Goal: Transaction & Acquisition: Purchase product/service

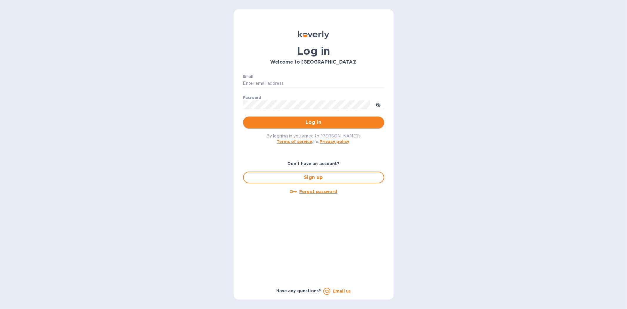
type input "[PERSON_NAME][EMAIL_ADDRESS][DOMAIN_NAME]"
click at [320, 124] on span "Log in" at bounding box center [314, 122] width 132 height 7
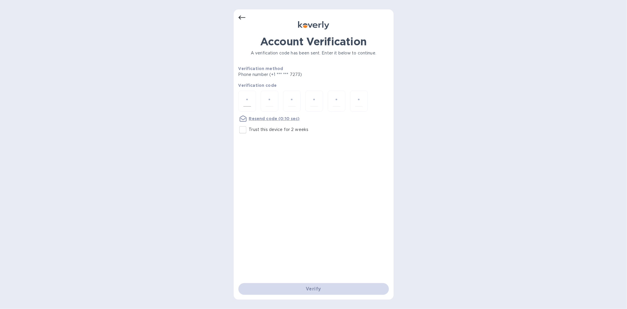
click at [241, 97] on div at bounding box center [247, 101] width 18 height 21
type input "3"
type input "1"
type input "3"
type input "5"
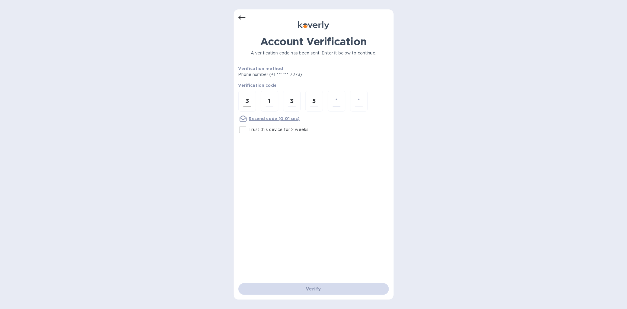
type input "0"
type input "6"
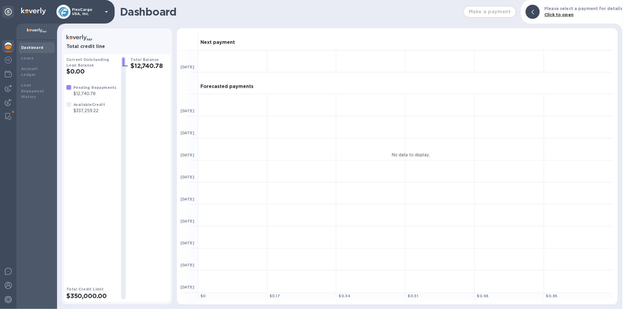
click at [34, 49] on b "Dashboard" at bounding box center [32, 47] width 22 height 4
click at [32, 60] on b "Loans" at bounding box center [27, 58] width 12 height 4
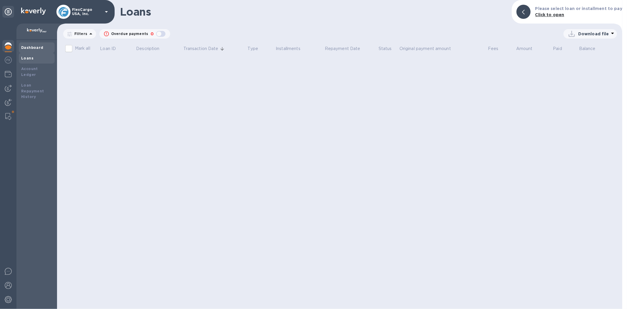
click at [34, 48] on b "Dashboard" at bounding box center [32, 47] width 22 height 4
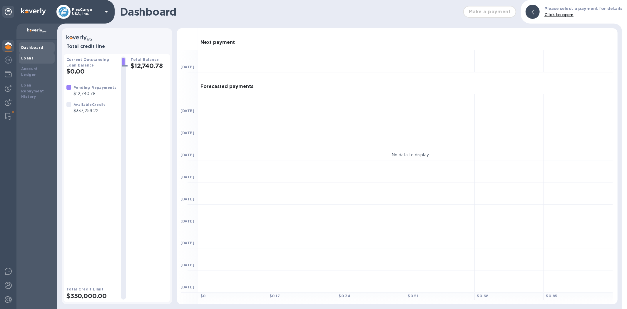
click at [27, 60] on div "Loans" at bounding box center [36, 58] width 31 height 6
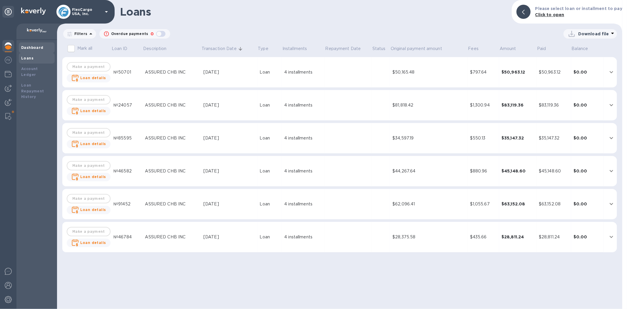
click at [29, 50] on div "Dashboard" at bounding box center [36, 48] width 31 height 6
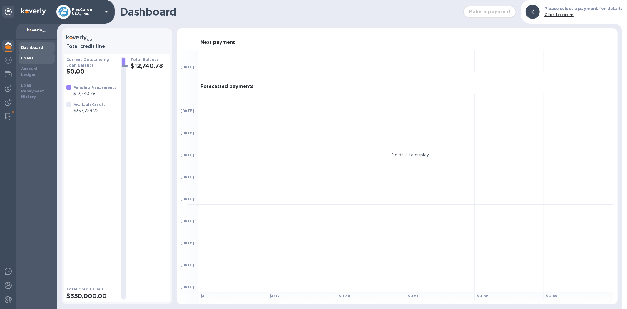
click at [33, 57] on div "Loans" at bounding box center [36, 58] width 31 height 6
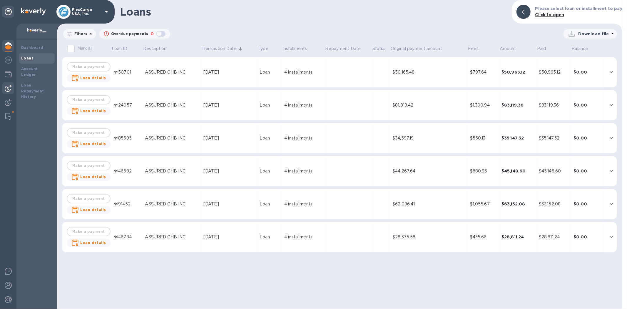
click at [8, 87] on img at bounding box center [8, 88] width 7 height 7
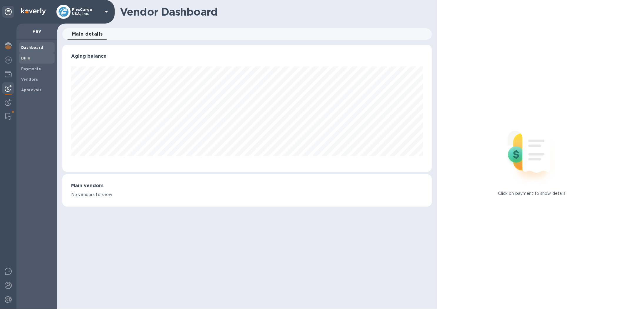
scroll to position [127, 369]
click at [27, 58] on b "Bills" at bounding box center [25, 58] width 9 height 4
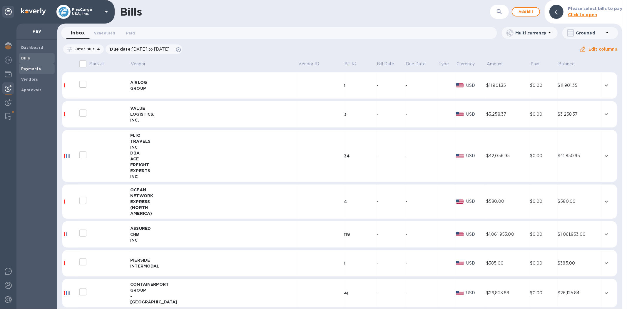
click at [37, 66] on div "Payments" at bounding box center [37, 69] width 36 height 11
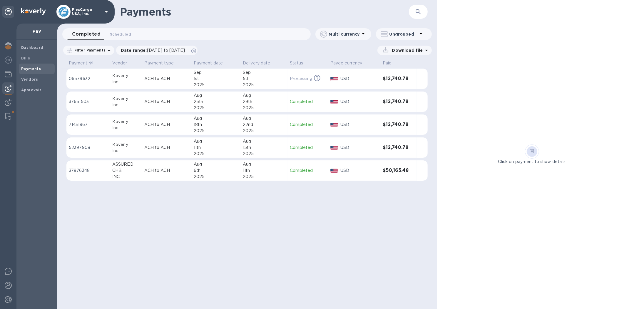
click at [418, 13] on icon "button" at bounding box center [418, 11] width 7 height 7
click at [29, 56] on b "Bills" at bounding box center [25, 58] width 9 height 4
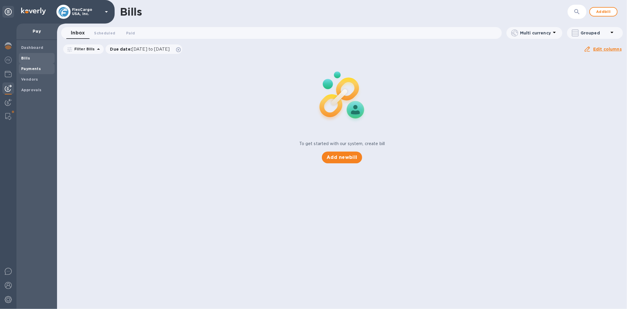
click at [31, 68] on b "Payments" at bounding box center [31, 68] width 20 height 4
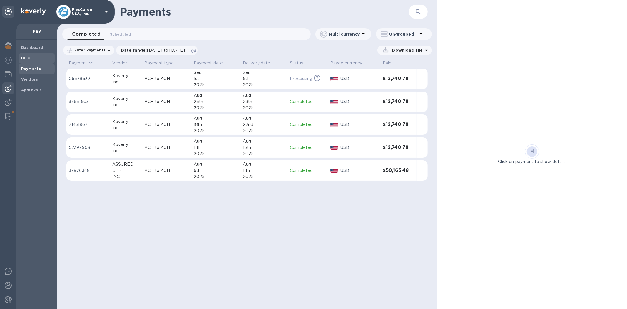
click at [29, 57] on b "Bills" at bounding box center [25, 58] width 9 height 4
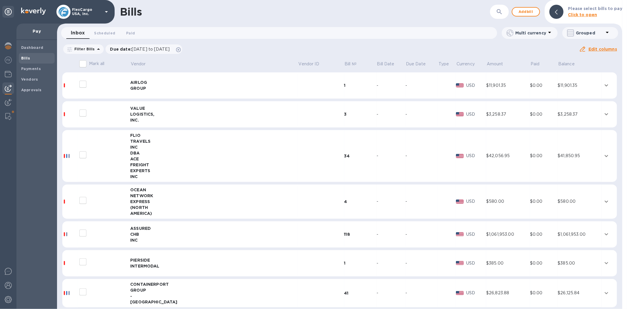
click at [500, 12] on icon "button" at bounding box center [499, 11] width 5 height 5
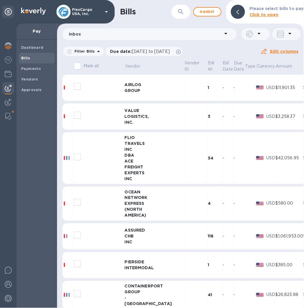
click at [182, 11] on icon "button" at bounding box center [180, 11] width 7 height 7
paste input "B0007937"
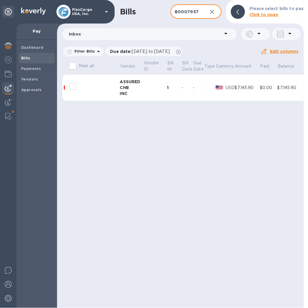
type input "B0007937"
click at [73, 87] on input "decorative checkbox" at bounding box center [72, 86] width 12 height 12
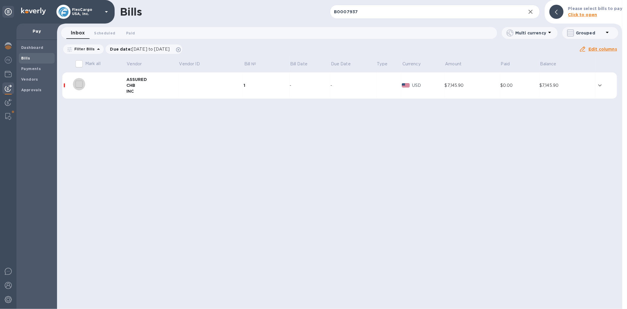
click at [80, 86] on input "decorative checkbox" at bounding box center [79, 84] width 12 height 12
click at [601, 84] on icon "expand row" at bounding box center [600, 85] width 7 height 7
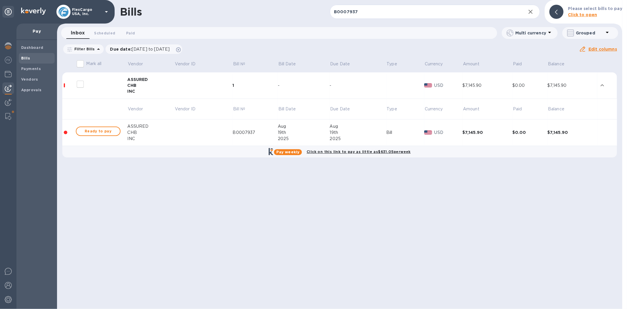
click at [80, 84] on input "decorative checkbox" at bounding box center [80, 84] width 12 height 12
checkbox input "false"
click at [107, 130] on span "Ready to pay" at bounding box center [98, 131] width 34 height 7
checkbox input "true"
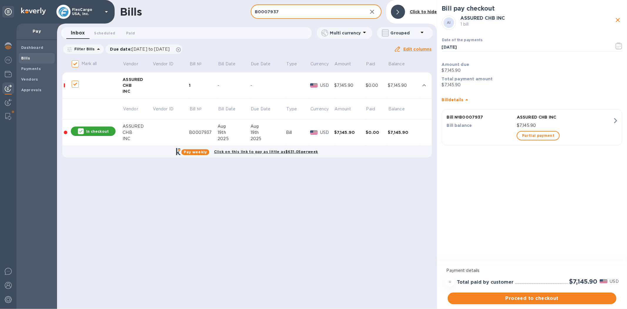
click at [349, 14] on input "B0007937" at bounding box center [307, 12] width 112 height 14
drag, startPoint x: 290, startPoint y: 9, endPoint x: 233, endPoint y: 12, distance: 57.7
click at [233, 12] on div "Bills B0007937 ​ Add [PERSON_NAME] to hide" at bounding box center [247, 12] width 380 height 24
paste input "6"
type input "B0007936"
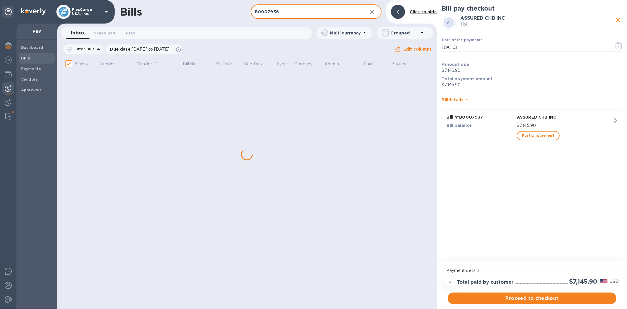
checkbox input "false"
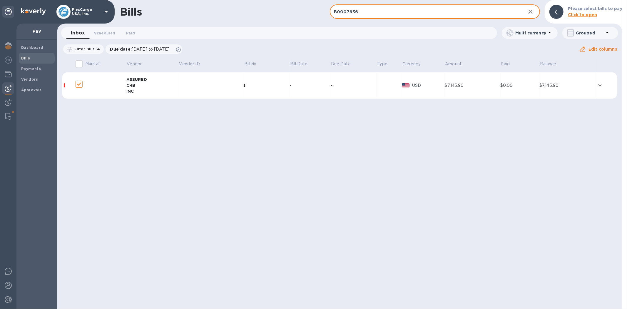
checkbox input "false"
type input "B0007936"
click at [188, 83] on td at bounding box center [211, 85] width 65 height 26
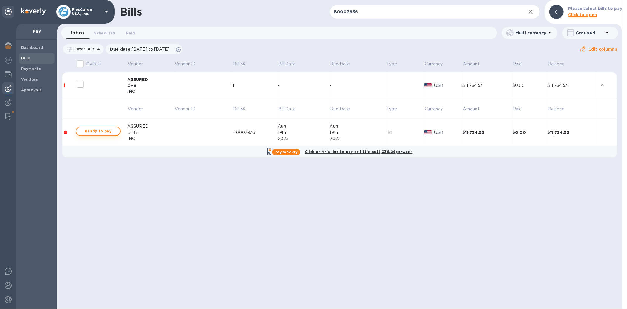
click at [107, 129] on span "Ready to pay" at bounding box center [98, 131] width 34 height 7
checkbox input "true"
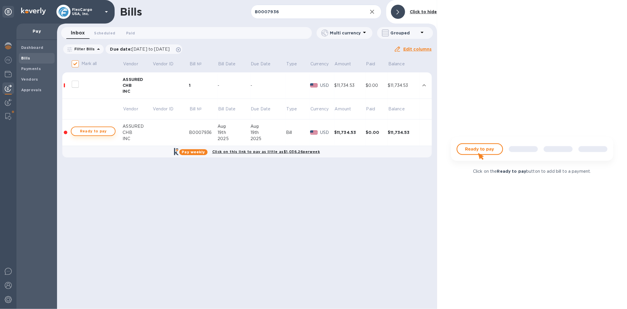
checkbox input "true"
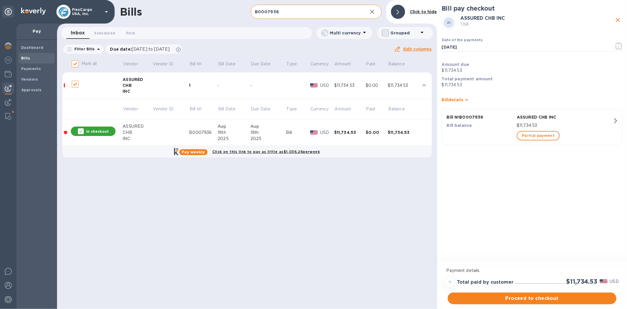
click at [348, 12] on input "B0007936" at bounding box center [307, 12] width 112 height 14
drag, startPoint x: 299, startPoint y: 13, endPoint x: 236, endPoint y: 11, distance: 63.3
click at [236, 11] on div "Bills B0007936 ​ Add [PERSON_NAME] to hide" at bounding box center [247, 12] width 380 height 24
paste input "8112/B"
type input "B0008112/B"
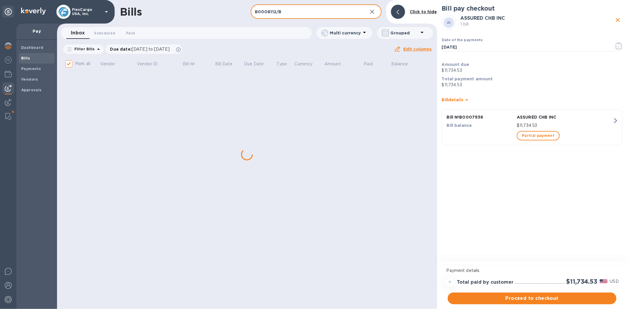
checkbox input "false"
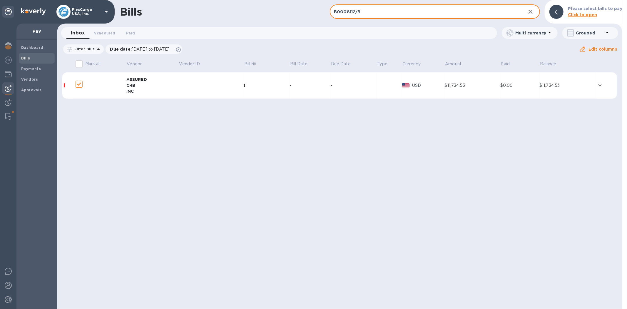
checkbox input "false"
type input "B0008112/B"
click at [376, 84] on div "-" at bounding box center [353, 85] width 46 height 6
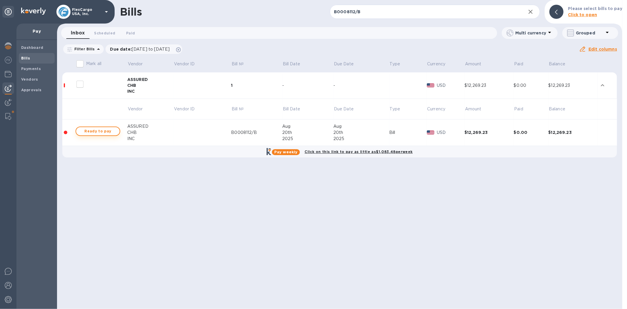
click at [99, 131] on span "Ready to pay" at bounding box center [98, 131] width 34 height 7
checkbox input "true"
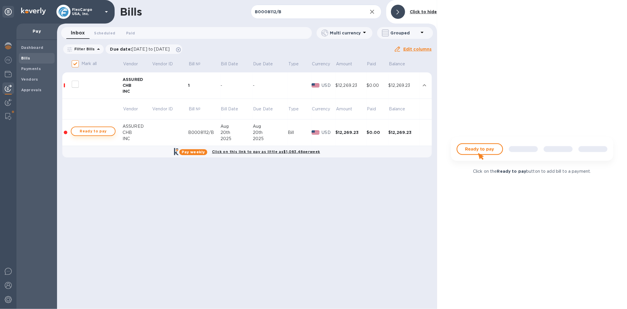
checkbox input "true"
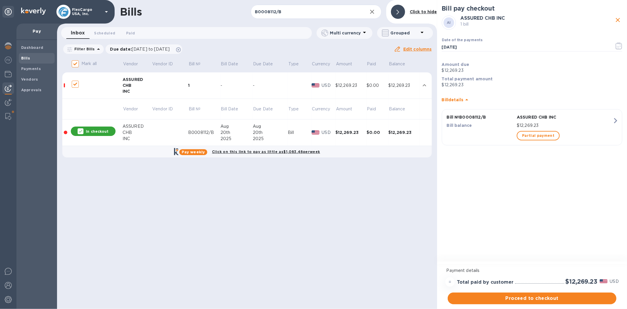
click at [435, 143] on div "Mark all Vendor Vendor ID Bill № Bill Date Due Date Type Currency Amount Paid B…" at bounding box center [247, 111] width 380 height 108
click at [283, 12] on input "B0008112/B" at bounding box center [307, 12] width 112 height 14
drag, startPoint x: 292, startPoint y: 12, endPoint x: 236, endPoint y: 13, distance: 56.2
click at [236, 13] on div "Bills B0008112/B ​ Add [PERSON_NAME] to hide" at bounding box center [247, 12] width 380 height 24
paste input "071"
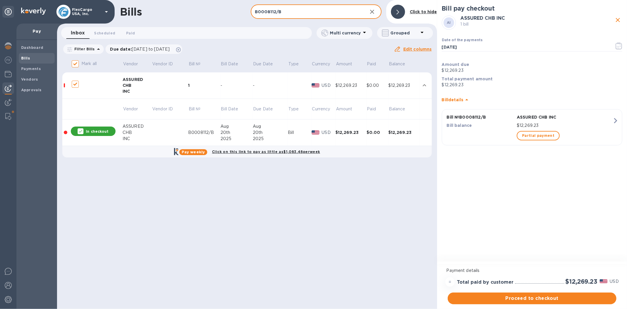
type input "B0008071"
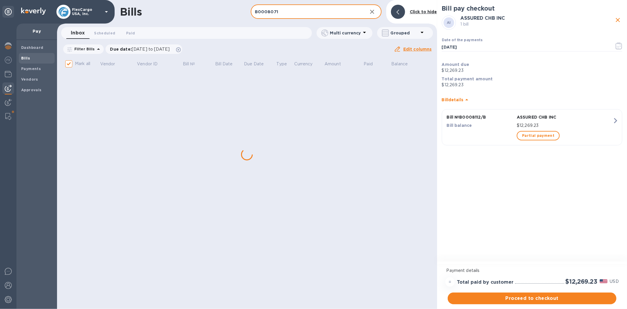
checkbox input "false"
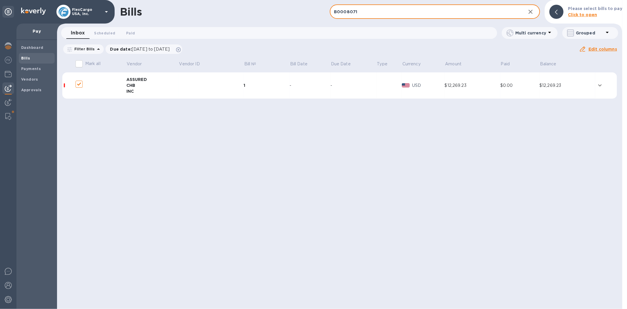
checkbox input "false"
type input "B0008071"
click at [215, 87] on td at bounding box center [211, 85] width 65 height 26
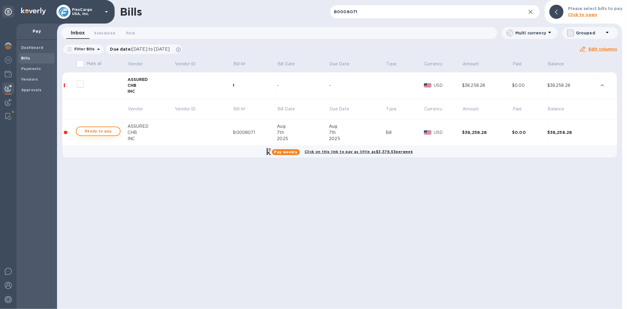
click at [99, 131] on span "Ready to pay" at bounding box center [98, 131] width 34 height 7
checkbox input "true"
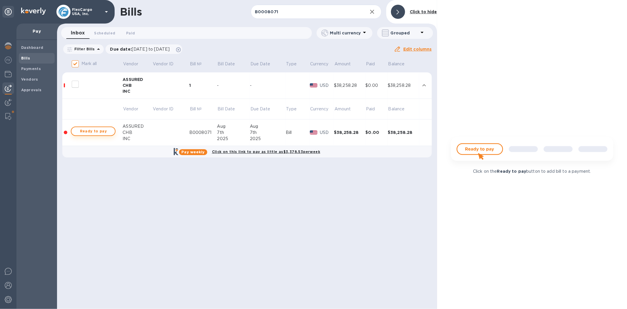
checkbox input "true"
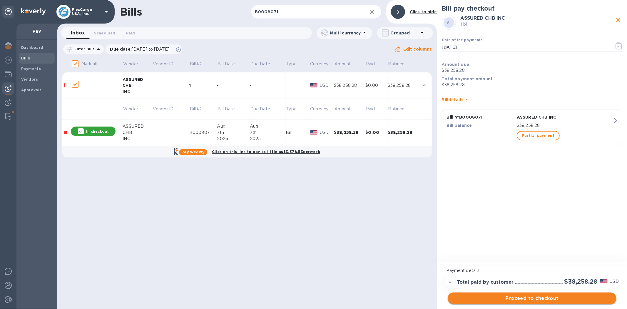
click at [524, 299] on span "Proceed to checkout" at bounding box center [532, 298] width 159 height 7
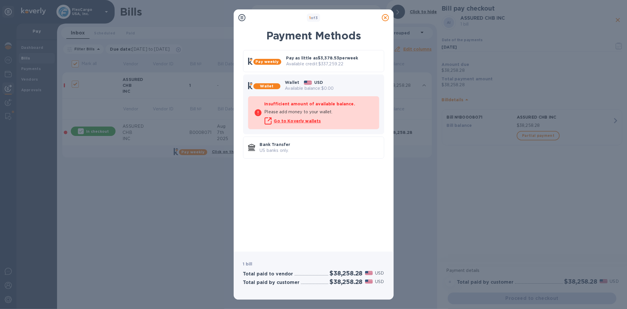
click at [384, 16] on icon at bounding box center [385, 17] width 7 height 7
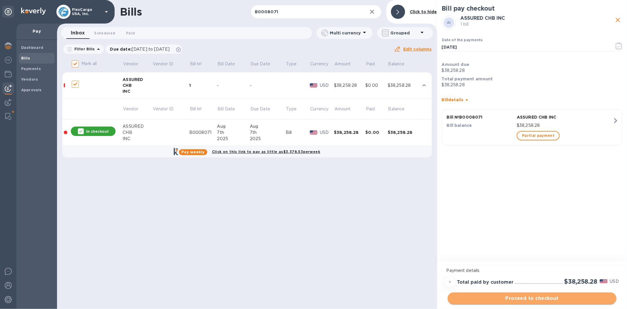
click at [533, 296] on span "Proceed to checkout" at bounding box center [532, 298] width 159 height 7
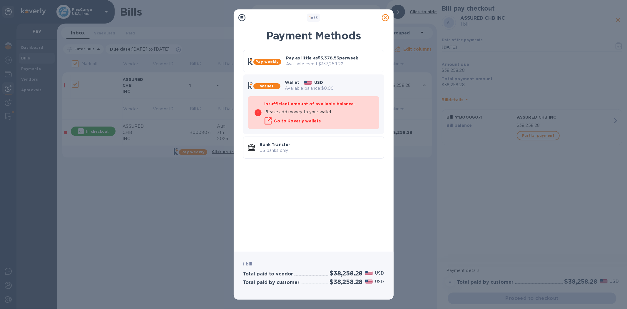
click at [387, 20] on icon at bounding box center [385, 17] width 7 height 7
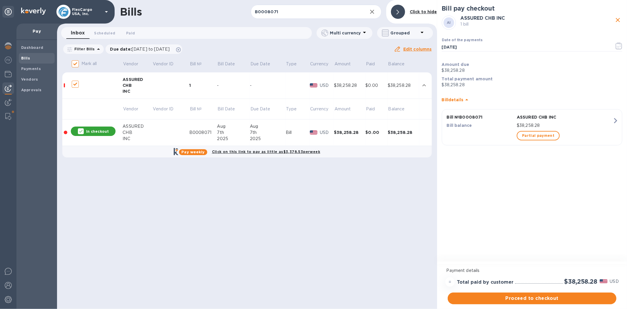
click at [460, 36] on div "Date of the payments [DATE] ​" at bounding box center [532, 45] width 183 height 29
click at [285, 14] on input "B0008071" at bounding box center [307, 12] width 112 height 14
click at [348, 47] on div "Filter Bills Due date : [DATE] to [DATE] Amount Paid Balance" at bounding box center [228, 49] width 332 height 11
click at [286, 10] on input "B0008071" at bounding box center [307, 12] width 112 height 14
drag, startPoint x: 290, startPoint y: 10, endPoint x: 216, endPoint y: 11, distance: 74.4
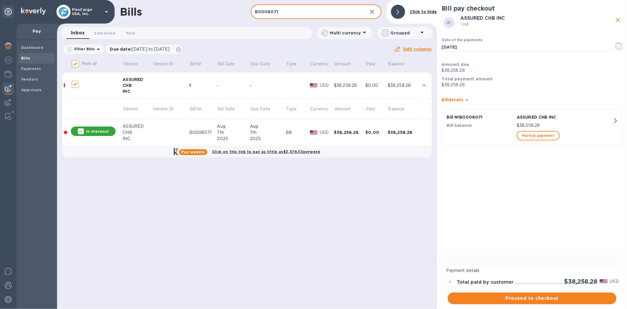
click at [216, 11] on div "Bills B0008071 ​ Add [PERSON_NAME] to hide" at bounding box center [247, 12] width 380 height 24
paste input "112/B"
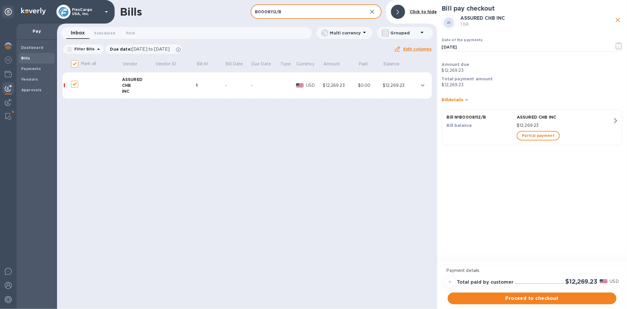
click at [321, 14] on input "B0008112/B" at bounding box center [307, 12] width 112 height 14
click at [355, 119] on div "Bills B0008112/B, ​ Add [PERSON_NAME] to hide Inbox 0 Scheduled 0 Paid 0 Multi …" at bounding box center [247, 154] width 380 height 309
click at [309, 14] on input "B0008112/B," at bounding box center [307, 12] width 112 height 14
paste input "B0008071"
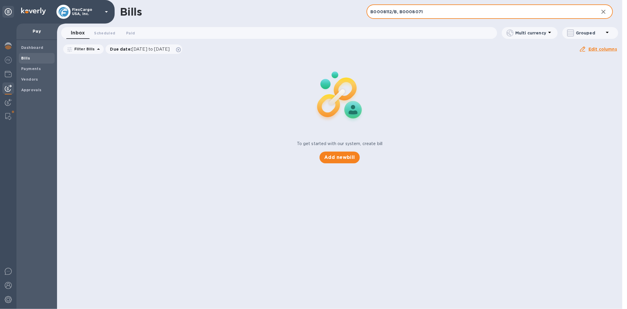
drag, startPoint x: 399, startPoint y: 11, endPoint x: 364, endPoint y: 14, distance: 35.8
click at [365, 14] on div "Bills B0008112/B, B0008071 ​ Add bill" at bounding box center [339, 12] width 565 height 24
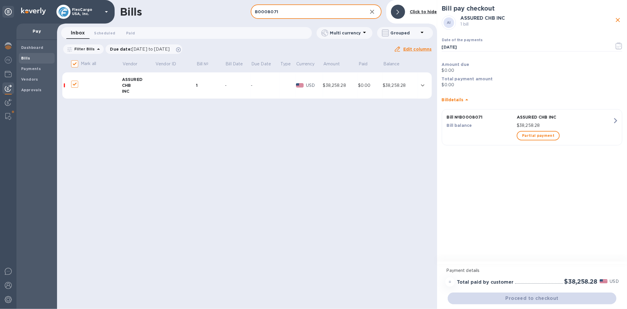
type input "B0008071"
click at [423, 33] on icon at bounding box center [422, 32] width 7 height 7
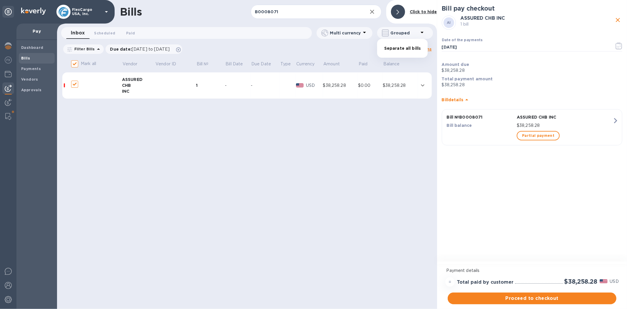
click at [75, 84] on div at bounding box center [313, 154] width 627 height 309
click at [384, 86] on div "$38,258.28" at bounding box center [400, 85] width 35 height 6
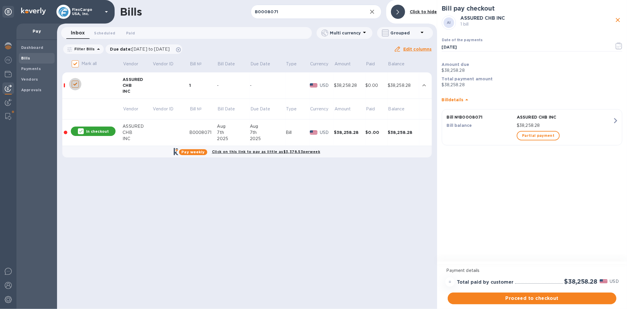
click at [74, 86] on input "decorative checkbox" at bounding box center [75, 84] width 12 height 12
checkbox input "true"
checkbox input "false"
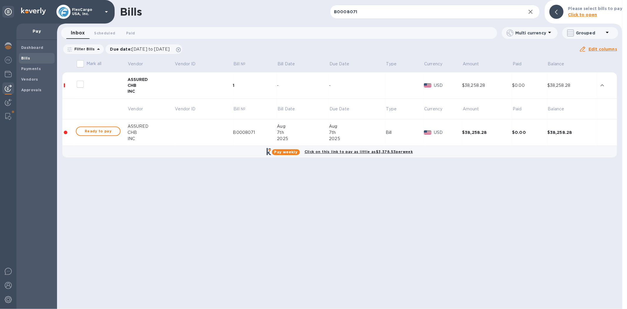
click at [80, 85] on input "decorative checkbox" at bounding box center [80, 84] width 12 height 12
checkbox input "false"
checkbox input "true"
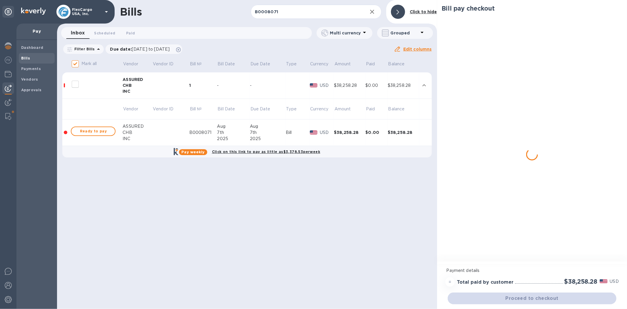
checkbox input "true"
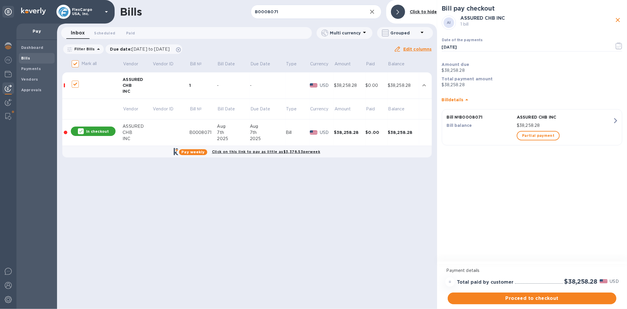
drag, startPoint x: 366, startPoint y: 160, endPoint x: 343, endPoint y: 138, distance: 31.6
click at [366, 160] on table "Mark all Vendor Vendor ID Bill № Bill Date Due Date Type Currency Amount Paid B…" at bounding box center [247, 110] width 370 height 106
click at [280, 14] on input "B0008071" at bounding box center [307, 12] width 112 height 14
drag, startPoint x: 285, startPoint y: 13, endPoint x: 221, endPoint y: 6, distance: 64.1
click at [221, 6] on div "Bills B0008071 ​ Add [PERSON_NAME] to hide" at bounding box center [247, 12] width 380 height 24
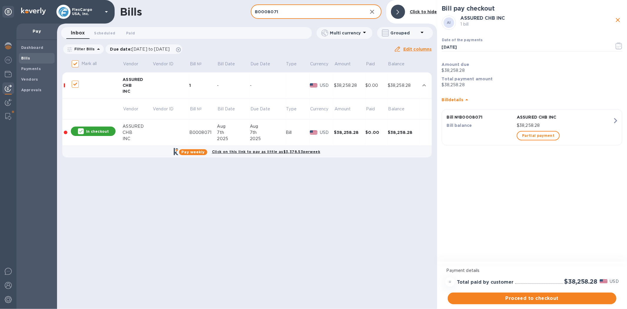
paste input "112/B"
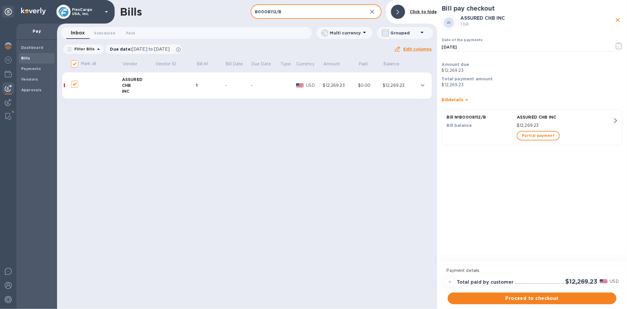
type input "B0008112/B"
click at [229, 91] on td "-" at bounding box center [238, 85] width 26 height 26
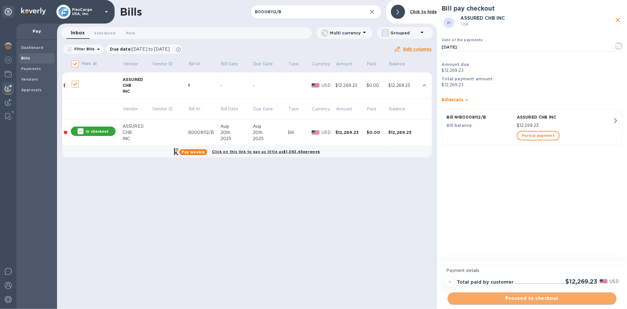
click at [522, 299] on span "Proceed to checkout" at bounding box center [532, 298] width 159 height 7
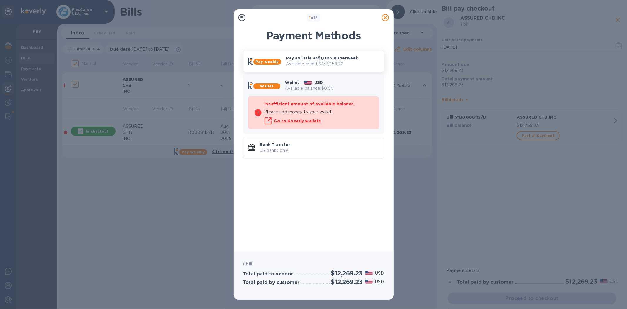
click at [287, 59] on p "Pay as little as $1,083.48 per week" at bounding box center [332, 58] width 93 height 6
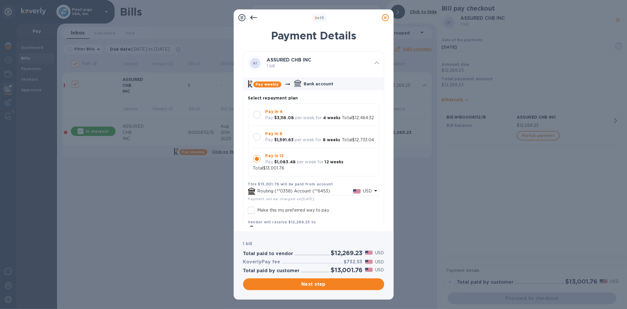
scroll to position [5, 0]
click at [385, 15] on icon at bounding box center [385, 17] width 7 height 7
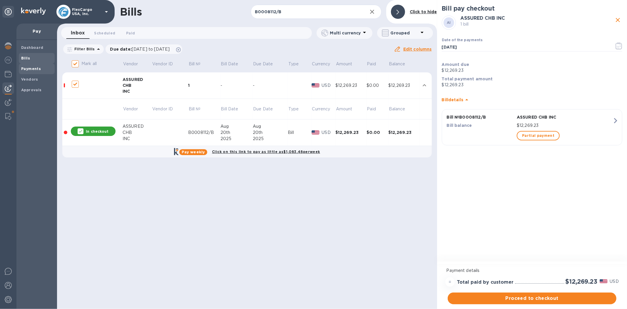
click at [35, 69] on b "Payments" at bounding box center [31, 68] width 20 height 4
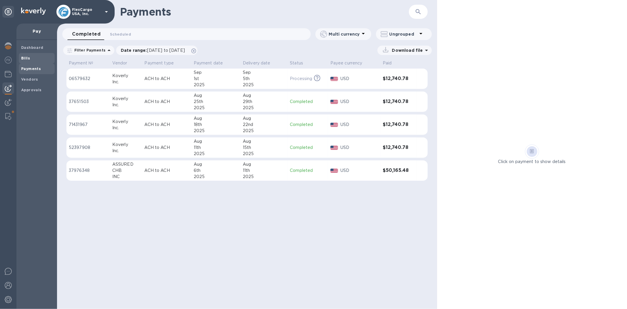
click at [28, 56] on b "Bills" at bounding box center [25, 58] width 9 height 4
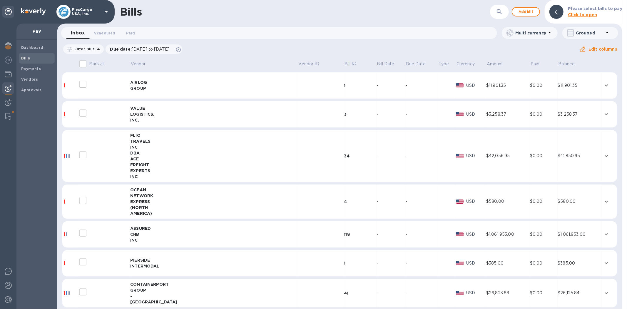
click at [586, 15] on b "Click to open" at bounding box center [582, 14] width 29 height 5
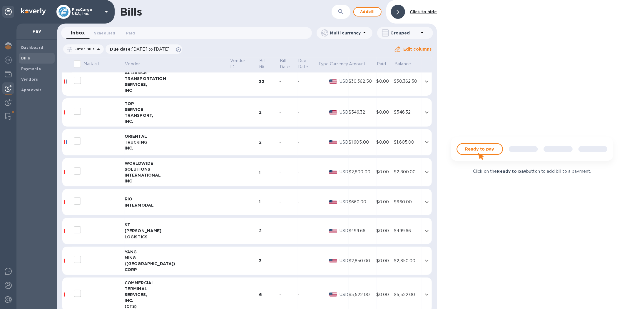
scroll to position [1143, 0]
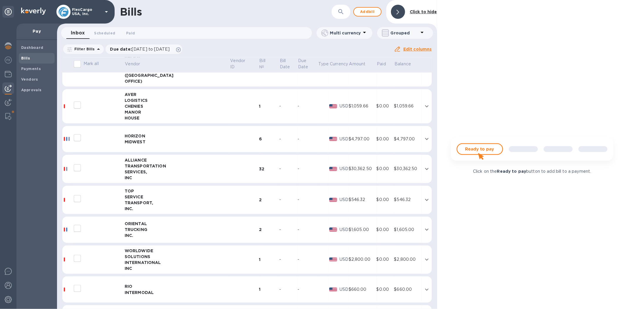
click at [343, 11] on icon "button" at bounding box center [340, 11] width 5 height 5
click at [370, 11] on span "Add bill" at bounding box center [368, 11] width 18 height 7
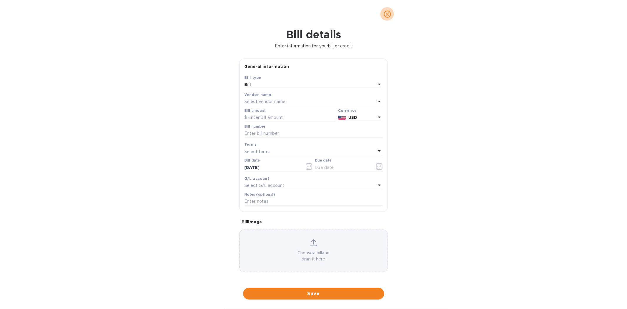
click at [385, 13] on icon "close" at bounding box center [388, 14] width 6 height 6
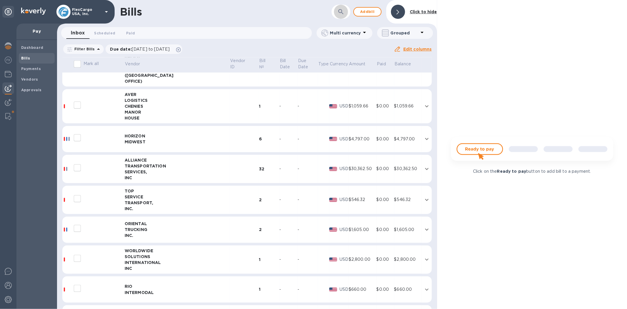
click at [343, 10] on icon "button" at bounding box center [340, 11] width 5 height 5
click at [333, 12] on input "text" at bounding box center [307, 12] width 112 height 14
paste input "B0008112/B"
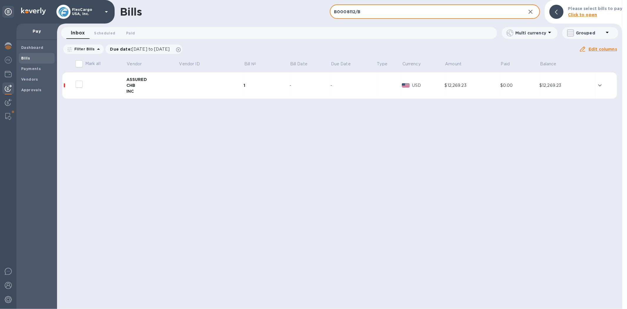
type input "B0008112/B"
click at [286, 88] on div "1" at bounding box center [267, 85] width 46 height 6
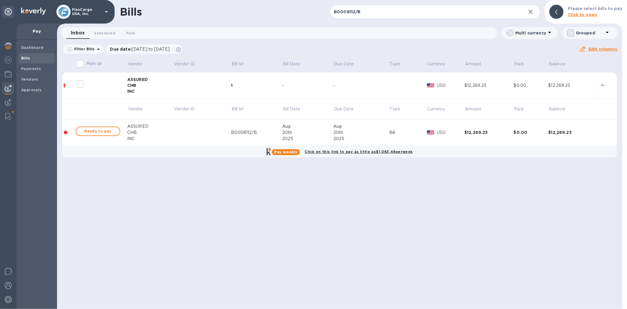
click at [81, 84] on input "decorative checkbox" at bounding box center [80, 84] width 12 height 12
click at [77, 84] on input "decorative checkbox" at bounding box center [80, 84] width 12 height 12
checkbox input "false"
click at [89, 133] on span "Ready to pay" at bounding box center [98, 131] width 34 height 7
checkbox input "true"
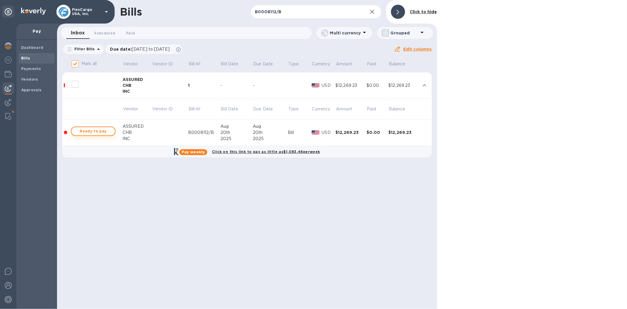
checkbox input "true"
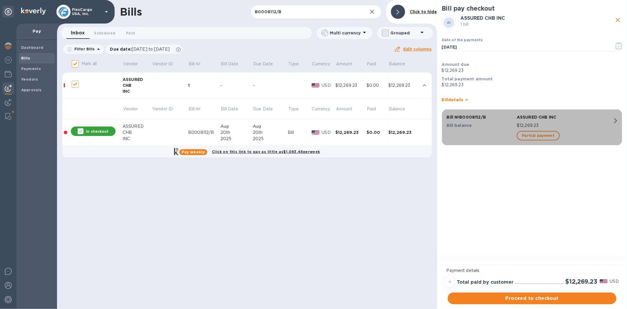
click at [617, 121] on icon "button" at bounding box center [615, 120] width 3 height 5
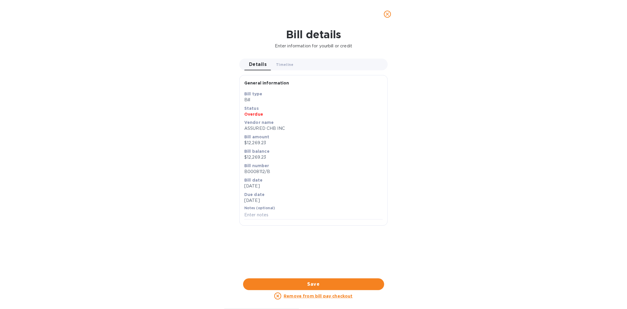
click at [385, 13] on icon "close" at bounding box center [388, 14] width 6 height 6
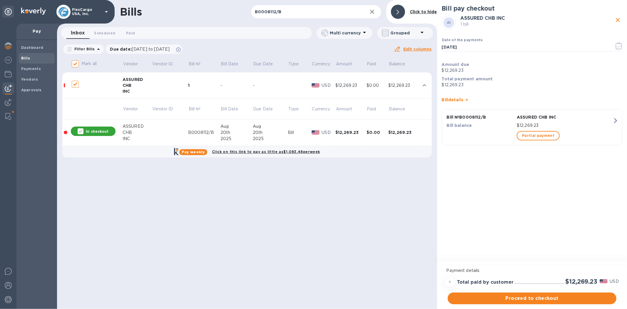
click at [486, 13] on div "Bill pay checkout" at bounding box center [532, 10] width 181 height 11
click at [361, 133] on div "$12,269.23" at bounding box center [350, 132] width 31 height 6
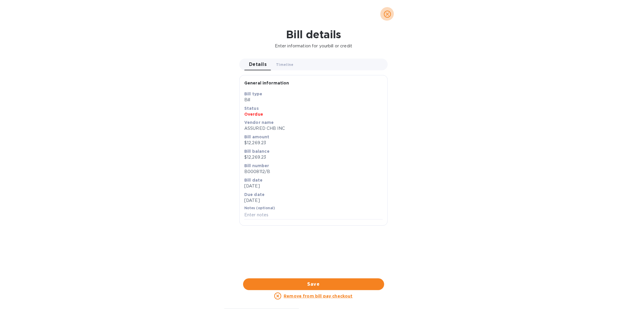
click at [388, 15] on icon "close" at bounding box center [388, 14] width 4 height 4
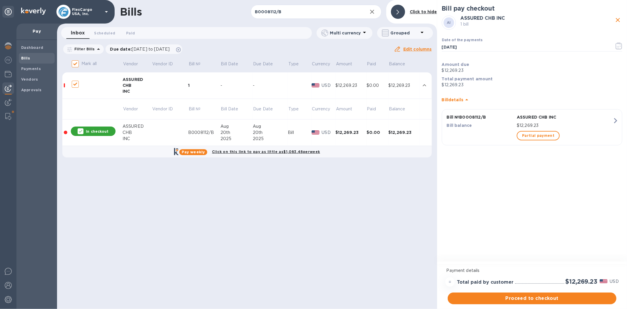
click at [367, 185] on div "Bills B0008112/B ​ Add [PERSON_NAME] to hide Inbox 0 Scheduled 0 Paid 0 Multi c…" at bounding box center [247, 154] width 380 height 309
click at [288, 15] on input "B0008112/B" at bounding box center [307, 12] width 112 height 14
drag, startPoint x: 296, startPoint y: 12, endPoint x: 229, endPoint y: 10, distance: 67.7
click at [229, 10] on div "Bills B0008112/B ​ Add [PERSON_NAME] to hide" at bounding box center [247, 12] width 380 height 24
paste input "071"
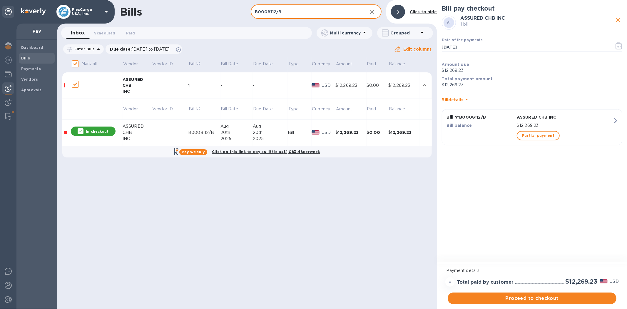
type input "B0008071"
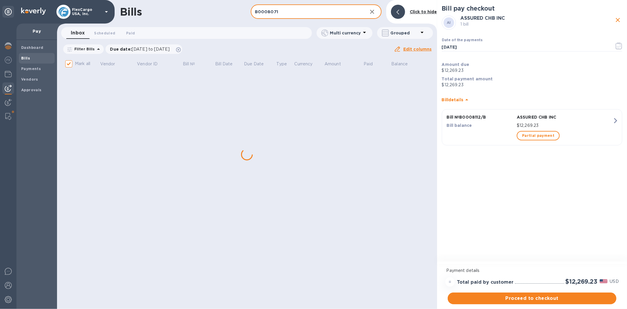
checkbox input "false"
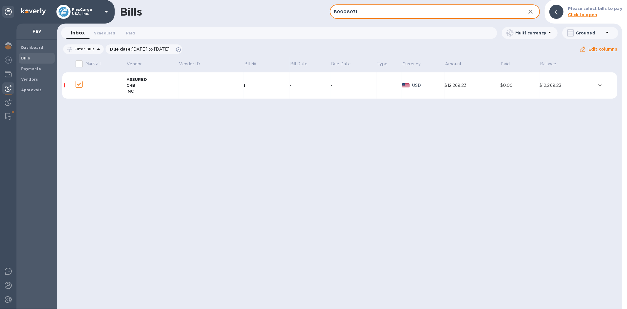
checkbox input "false"
type input "B0008071"
click at [76, 82] on input "decorative checkbox" at bounding box center [79, 84] width 12 height 12
checkbox input "false"
checkbox input "true"
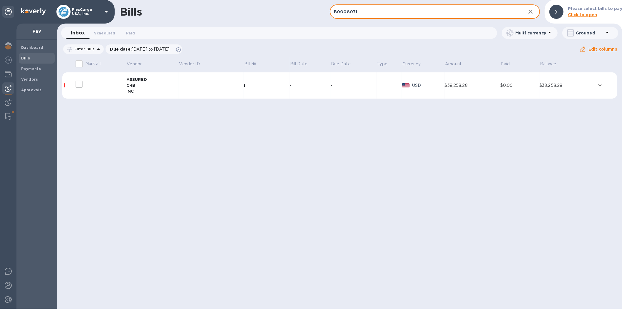
checkbox input "true"
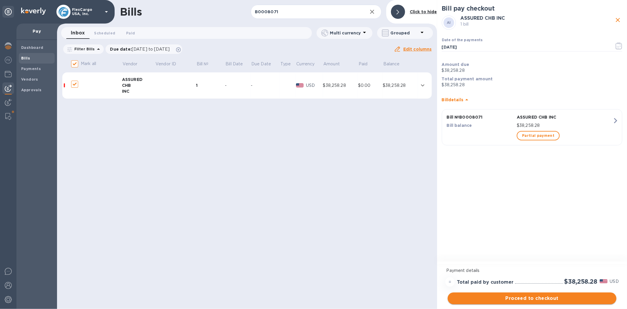
click at [513, 298] on span "Proceed to checkout" at bounding box center [532, 298] width 159 height 7
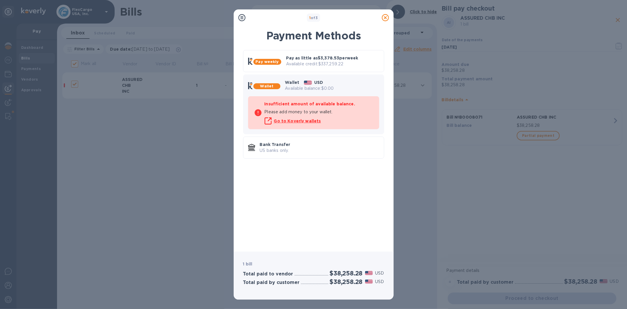
click at [383, 20] on icon at bounding box center [385, 17] width 7 height 7
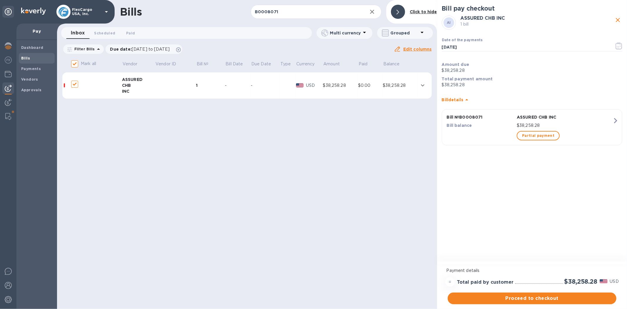
click at [393, 171] on div "Bills B0008071 ​ Add [PERSON_NAME] to hide Inbox 0 Scheduled 0 Paid 0 Multi cur…" at bounding box center [247, 154] width 380 height 309
click at [291, 13] on input "B0008071" at bounding box center [307, 12] width 112 height 14
drag, startPoint x: 296, startPoint y: 13, endPoint x: 228, endPoint y: 8, distance: 68.1
click at [228, 8] on div "Bills B0008071 ​ Add [PERSON_NAME] to hide" at bounding box center [247, 12] width 380 height 24
paste input "112/B"
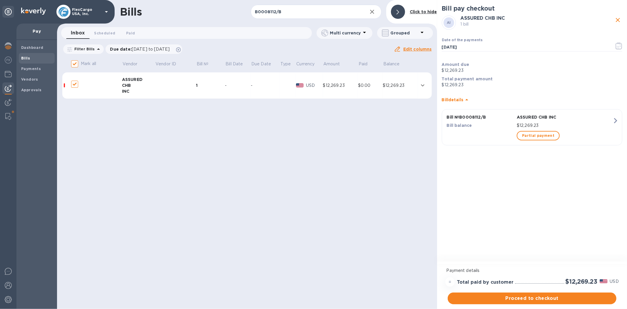
click at [265, 85] on div "-" at bounding box center [265, 85] width 29 height 6
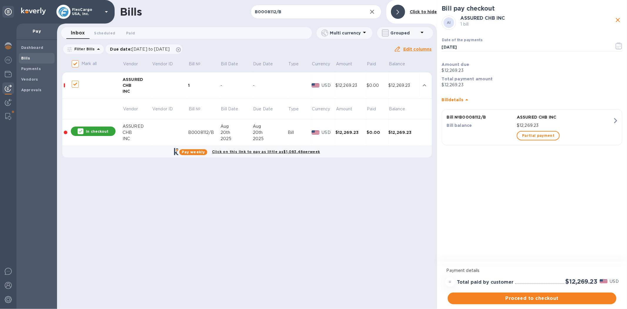
click at [265, 85] on div "-" at bounding box center [270, 85] width 35 height 6
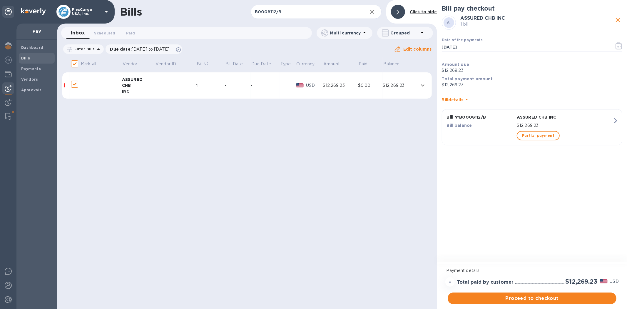
click at [363, 143] on div "Bills B0008112/B ​ Add [PERSON_NAME] to hide Inbox 0 Scheduled 0 Paid 0 Multi c…" at bounding box center [247, 154] width 380 height 309
click at [280, 13] on input "B0008112/B" at bounding box center [307, 12] width 112 height 14
drag, startPoint x: 288, startPoint y: 11, endPoint x: 241, endPoint y: 8, distance: 47.1
click at [241, 8] on div "Bills B0008112/B ​ Add [PERSON_NAME] to hide" at bounding box center [247, 12] width 380 height 24
paste input "7936"
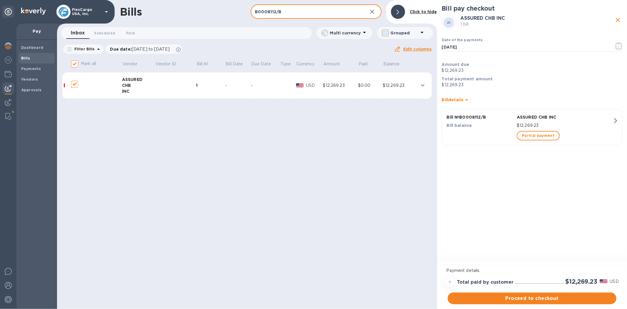
type input "B0007936"
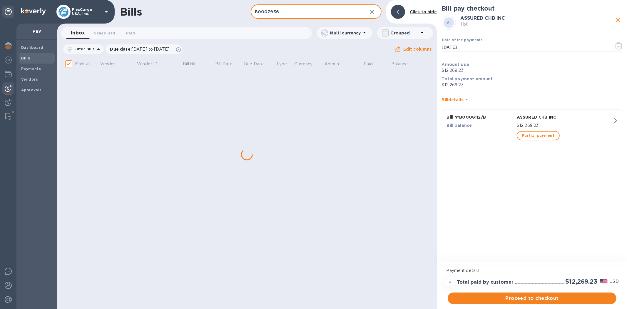
checkbox input "false"
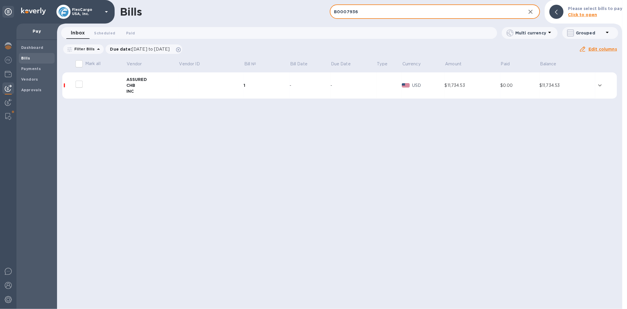
type input "B0007936"
click at [77, 82] on input "decorative checkbox" at bounding box center [79, 84] width 12 height 12
checkbox input "false"
checkbox input "true"
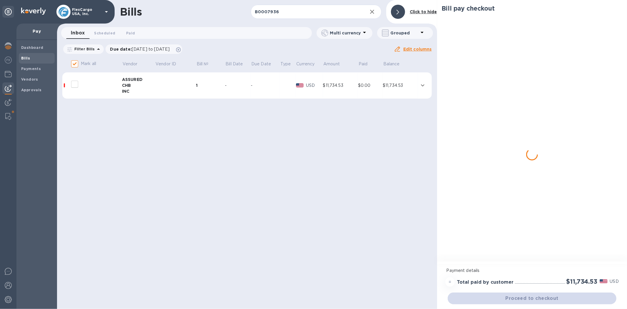
checkbox input "true"
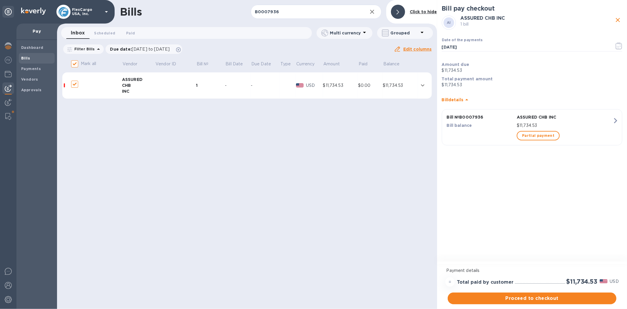
click at [359, 121] on div "Bills B0007936 ​ Add [PERSON_NAME] to hide Inbox 0 Scheduled 0 Paid 0 Multi cur…" at bounding box center [247, 154] width 380 height 309
click at [282, 10] on input "B0007936" at bounding box center [307, 12] width 112 height 14
click at [271, 10] on input "B0007936" at bounding box center [307, 12] width 112 height 14
paste input "7"
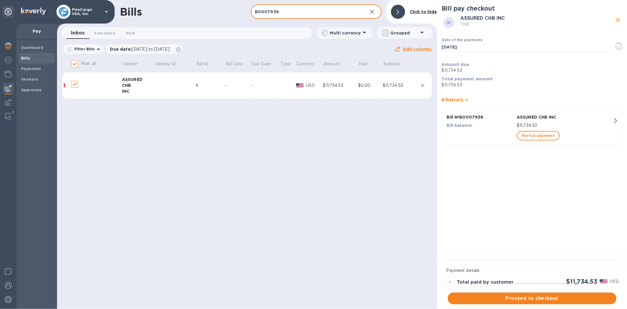
type input "B0007937"
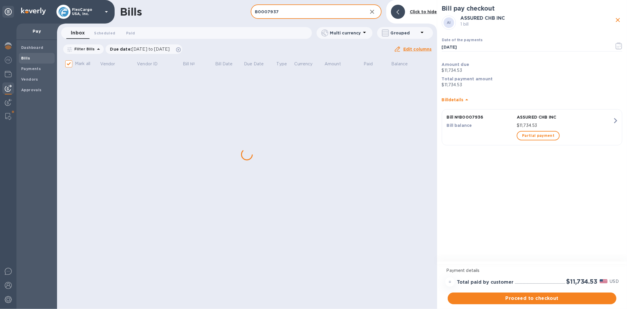
checkbox input "false"
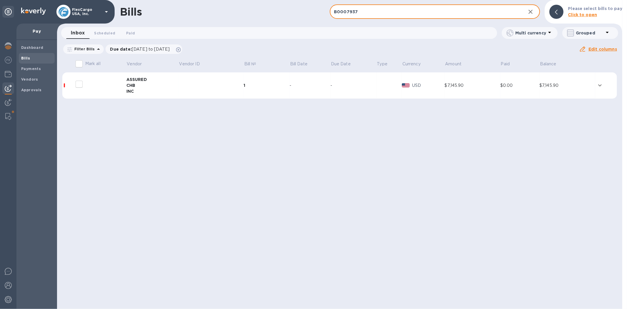
type input "B0007937"
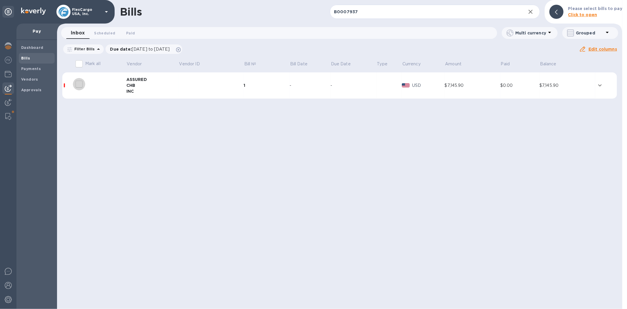
click at [78, 80] on input "decorative checkbox" at bounding box center [79, 84] width 12 height 12
checkbox input "false"
checkbox input "true"
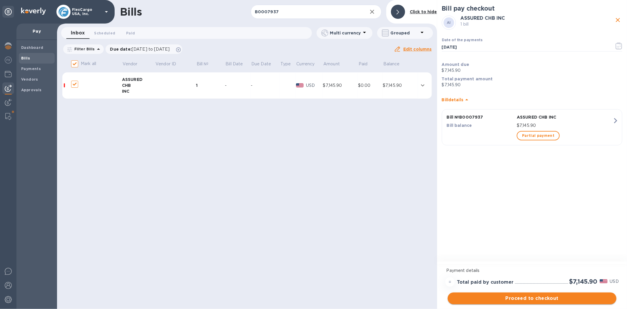
click at [550, 300] on span "Proceed to checkout" at bounding box center [532, 298] width 159 height 7
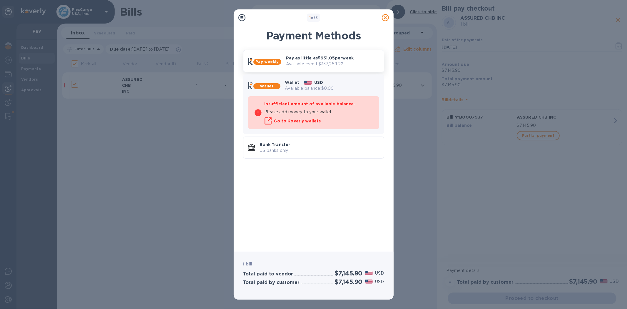
click at [331, 63] on p "Available credit: $337,259.22" at bounding box center [332, 64] width 93 height 6
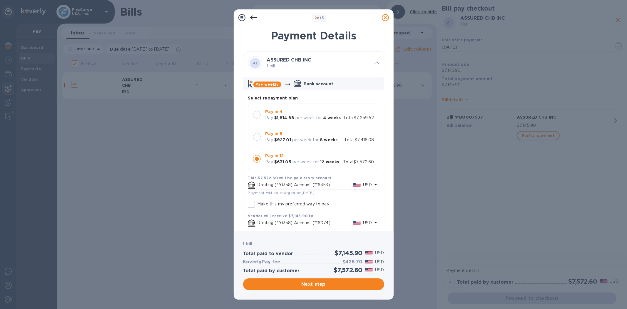
scroll to position [30, 0]
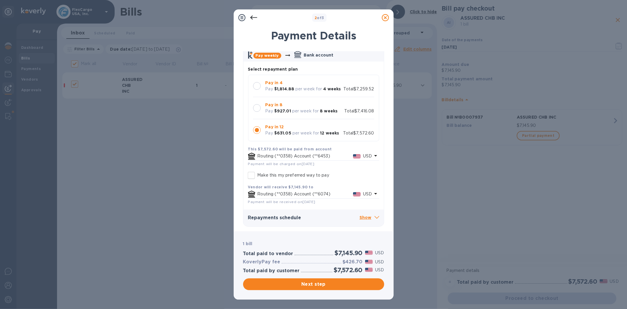
click at [384, 18] on icon at bounding box center [385, 17] width 7 height 7
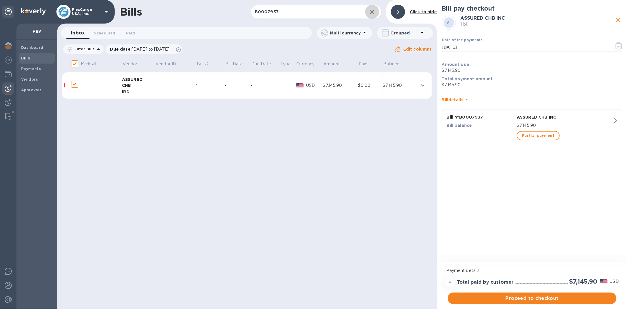
click at [372, 11] on icon "button" at bounding box center [372, 11] width 7 height 7
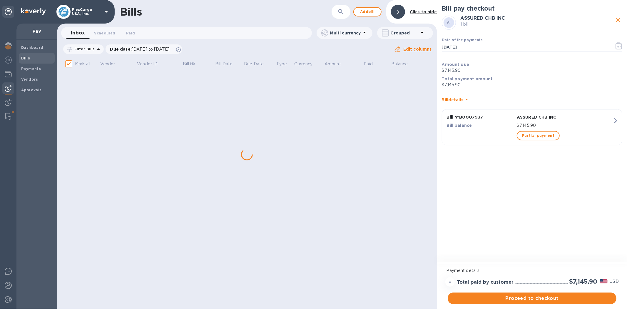
checkbox input "false"
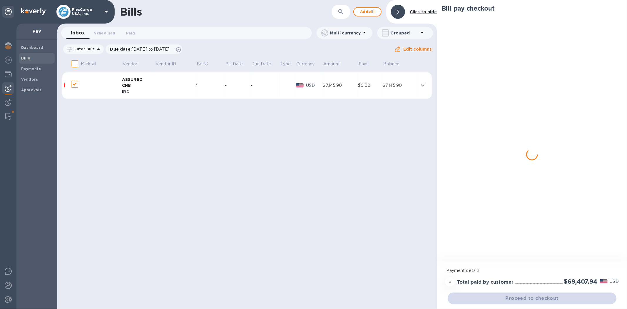
checkbox input "false"
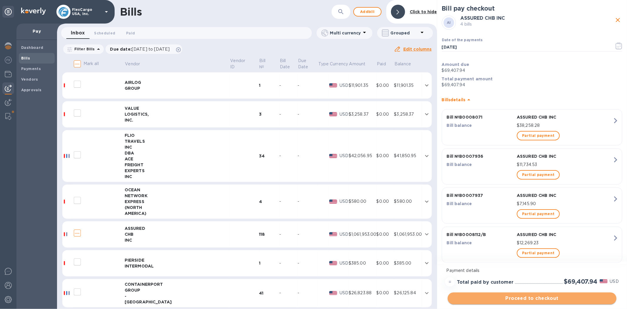
click at [545, 298] on span "Proceed to checkout" at bounding box center [532, 298] width 159 height 7
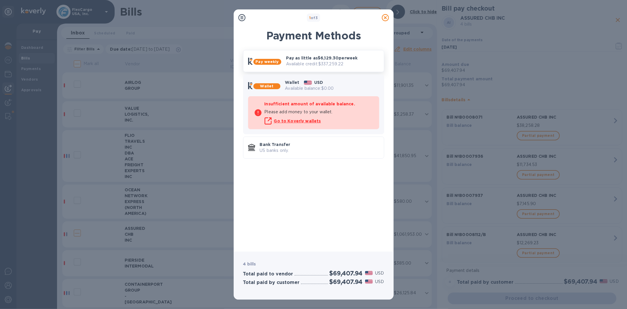
click at [330, 59] on p "Pay as little as $6,129.30 per week" at bounding box center [332, 58] width 93 height 6
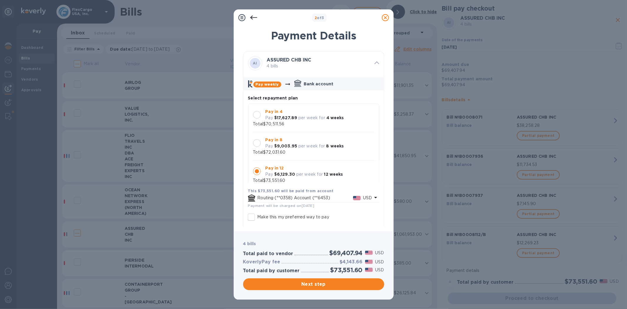
click at [258, 116] on div at bounding box center [257, 115] width 8 height 8
drag, startPoint x: 286, startPoint y: 123, endPoint x: 267, endPoint y: 126, distance: 19.6
click at [267, 126] on div "Pay in 4 Pay $17,627.89 per week for 4 weeks Total $70,511.56" at bounding box center [313, 117] width 121 height 19
copy p "70,511.56"
click at [358, 83] on div "Pay weekly Bank account" at bounding box center [313, 83] width 141 height 13
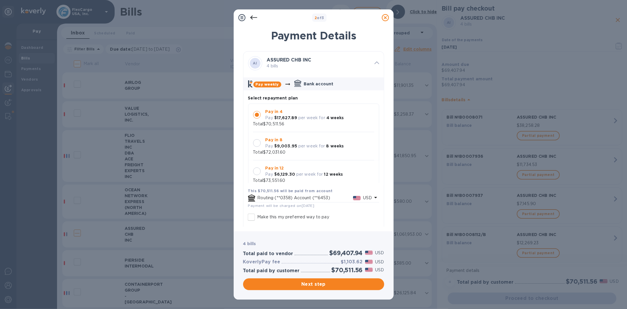
click at [372, 120] on div "Pay in 4 Pay $17,627.89 per week for 4 weeks Total $70,511.56" at bounding box center [313, 117] width 131 height 29
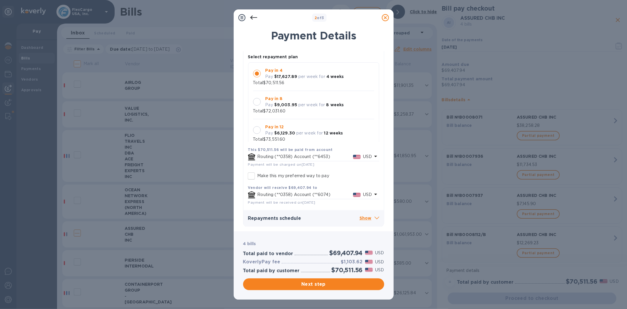
scroll to position [42, 0]
click at [306, 283] on span "Next step" at bounding box center [314, 284] width 132 height 7
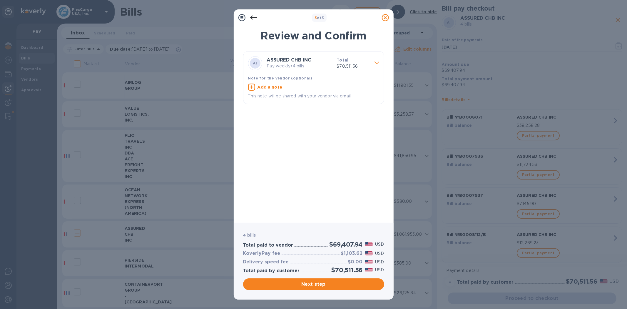
click at [267, 89] on u "Add a note" at bounding box center [270, 87] width 25 height 5
click at [352, 139] on div "AI ASSURED CHB INC Pay weekly • 4 bills Total $70,511.56 Note for the vendor (o…" at bounding box center [313, 134] width 141 height 167
click at [279, 88] on textarea at bounding box center [309, 87] width 122 height 5
paste textarea "B0007937"
drag, startPoint x: 350, startPoint y: 128, endPoint x: 331, endPoint y: 111, distance: 25.8
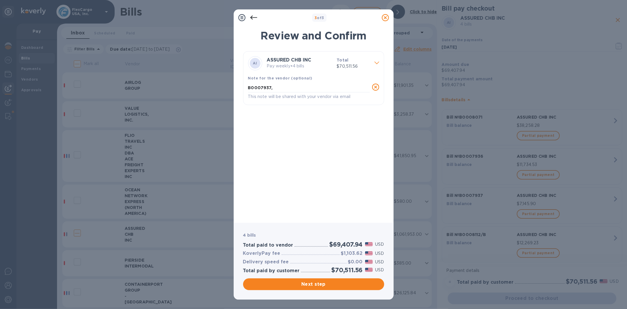
click at [350, 128] on div "AI ASSURED CHB INC Pay weekly • 4 bills Total $70,511.56 Note for the vendor (o…" at bounding box center [313, 134] width 141 height 167
click at [294, 84] on div "B0007937, x" at bounding box center [309, 88] width 122 height 9
paste textarea "B0007936"
click at [342, 128] on div "AI ASSURED CHB INC Pay weekly • 4 bills Total $70,511.56 Note for the vendor (o…" at bounding box center [313, 134] width 141 height 167
click at [308, 85] on textarea "B0007937, B0007936," at bounding box center [309, 87] width 122 height 5
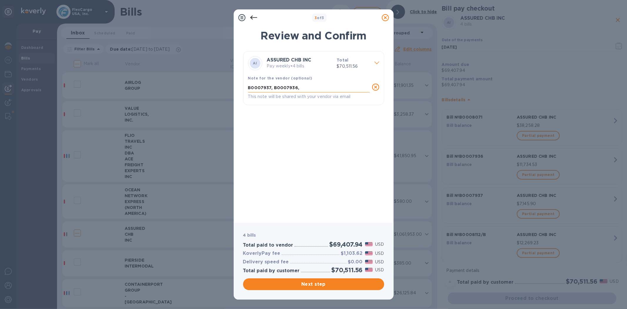
paste textarea "B0008112/B"
drag, startPoint x: 338, startPoint y: 146, endPoint x: 338, endPoint y: 143, distance: 3.8
click at [338, 146] on div "AI ASSURED CHB INC Pay weekly • 4 bills Total $70,511.56 Note for the vendor (o…" at bounding box center [313, 134] width 141 height 167
click at [329, 87] on textarea "B0007937, B0007936, B0008112/B," at bounding box center [309, 87] width 122 height 5
paste textarea "B0008071"
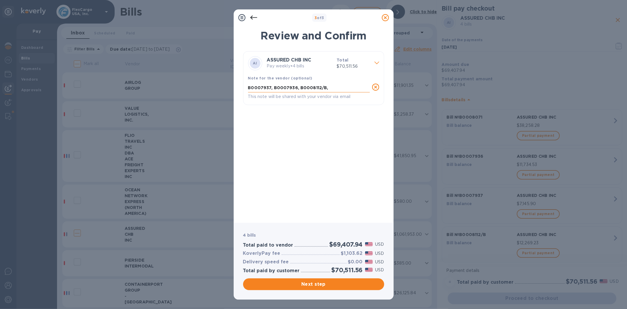
type textarea "B0007937, B0007936, B0008112/B, B0008071"
click at [314, 283] on span "Next step" at bounding box center [314, 284] width 132 height 7
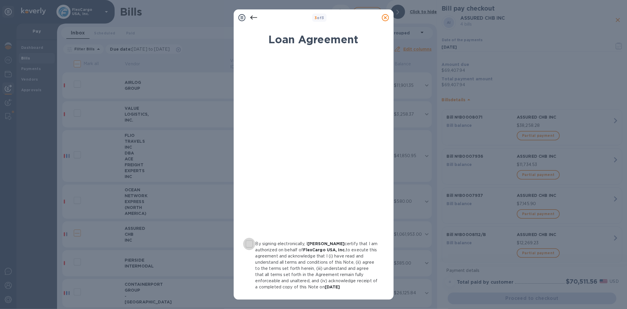
click at [249, 243] on input "By signing electronically, I [PERSON_NAME] certify that I am authorized on beha…" at bounding box center [249, 244] width 12 height 12
checkbox input "true"
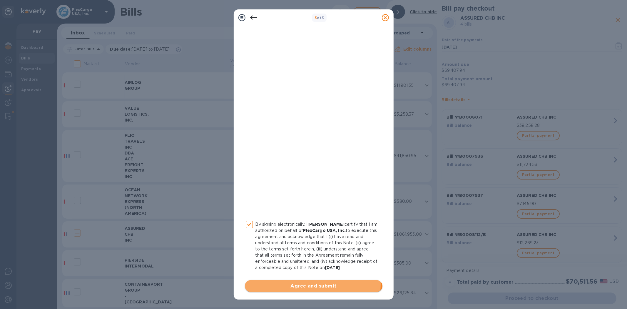
click at [308, 283] on span "Agree and submit" at bounding box center [314, 285] width 128 height 7
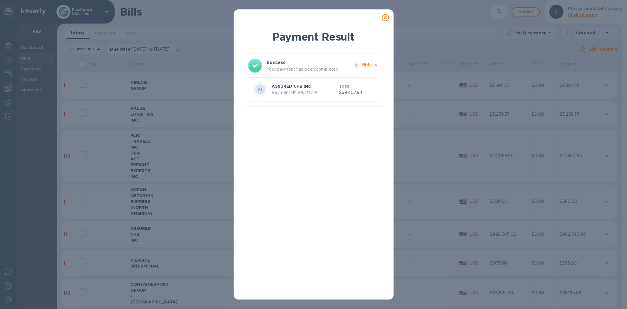
click at [386, 16] on icon at bounding box center [385, 17] width 7 height 7
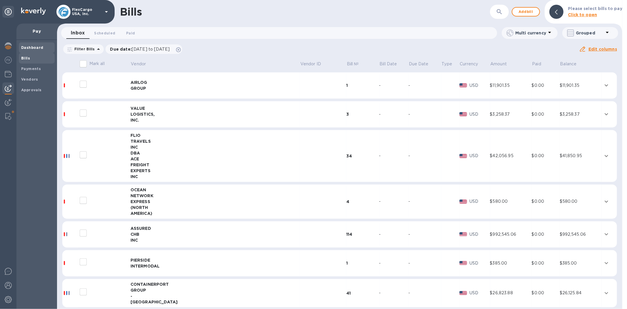
click at [36, 46] on b "Dashboard" at bounding box center [32, 47] width 22 height 4
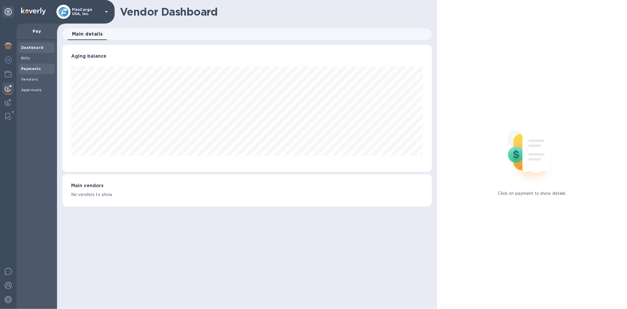
scroll to position [127, 369]
click at [36, 67] on b "Payments" at bounding box center [31, 68] width 20 height 4
